Goal: Navigation & Orientation: Find specific page/section

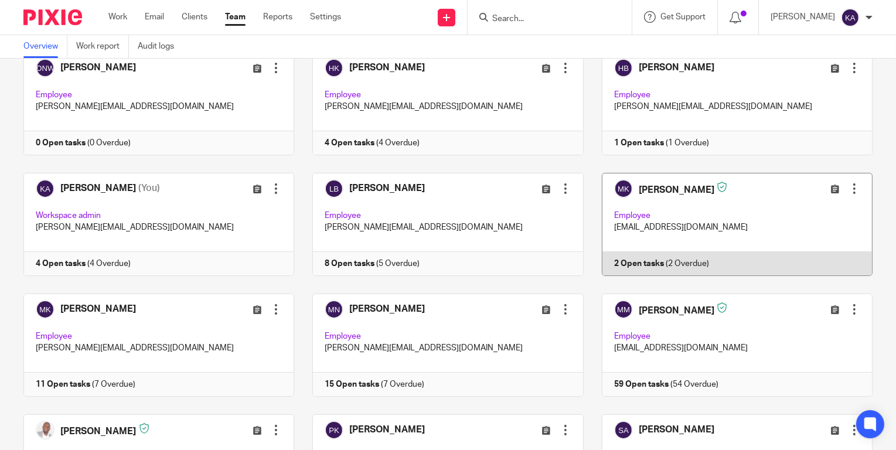
scroll to position [295, 0]
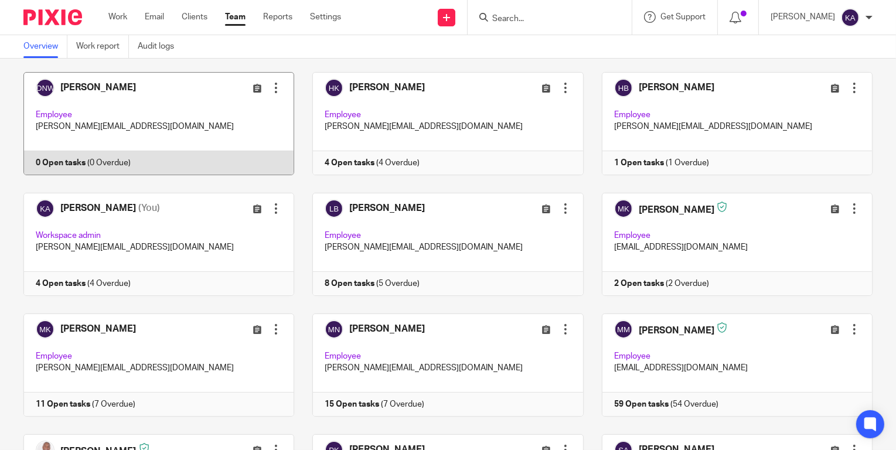
click at [94, 142] on link at bounding box center [149, 123] width 289 height 103
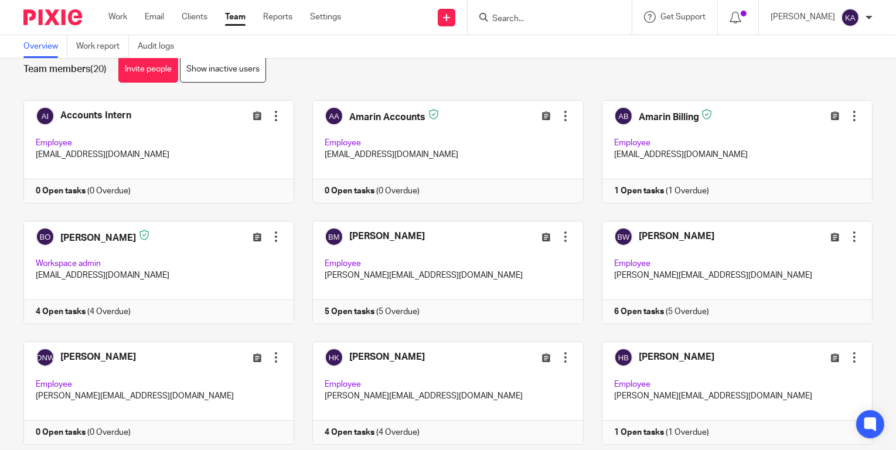
scroll to position [65, 0]
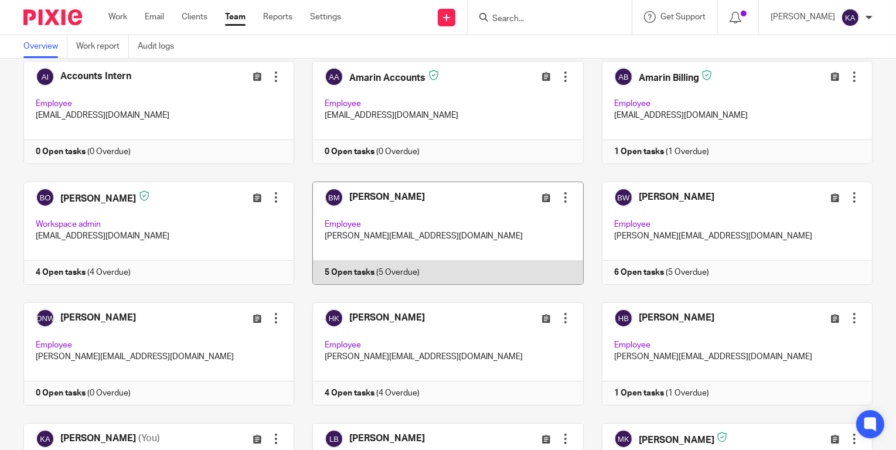
click at [462, 229] on link at bounding box center [438, 233] width 289 height 103
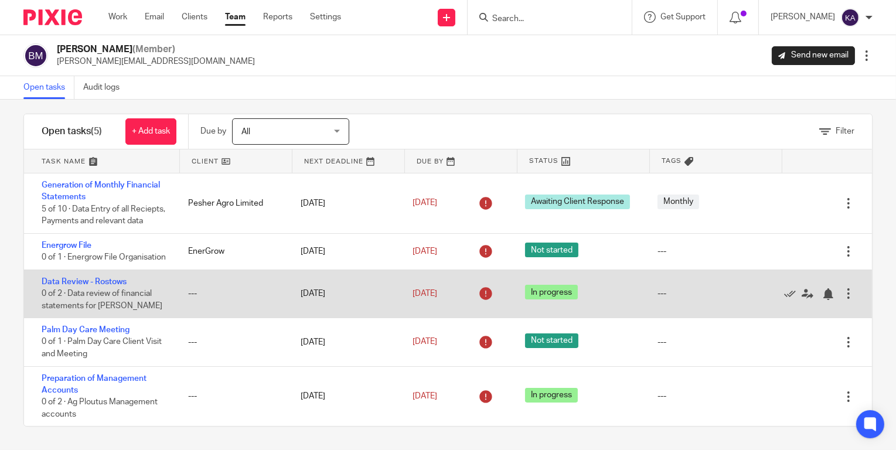
scroll to position [35, 0]
